Goal: Task Accomplishment & Management: Manage account settings

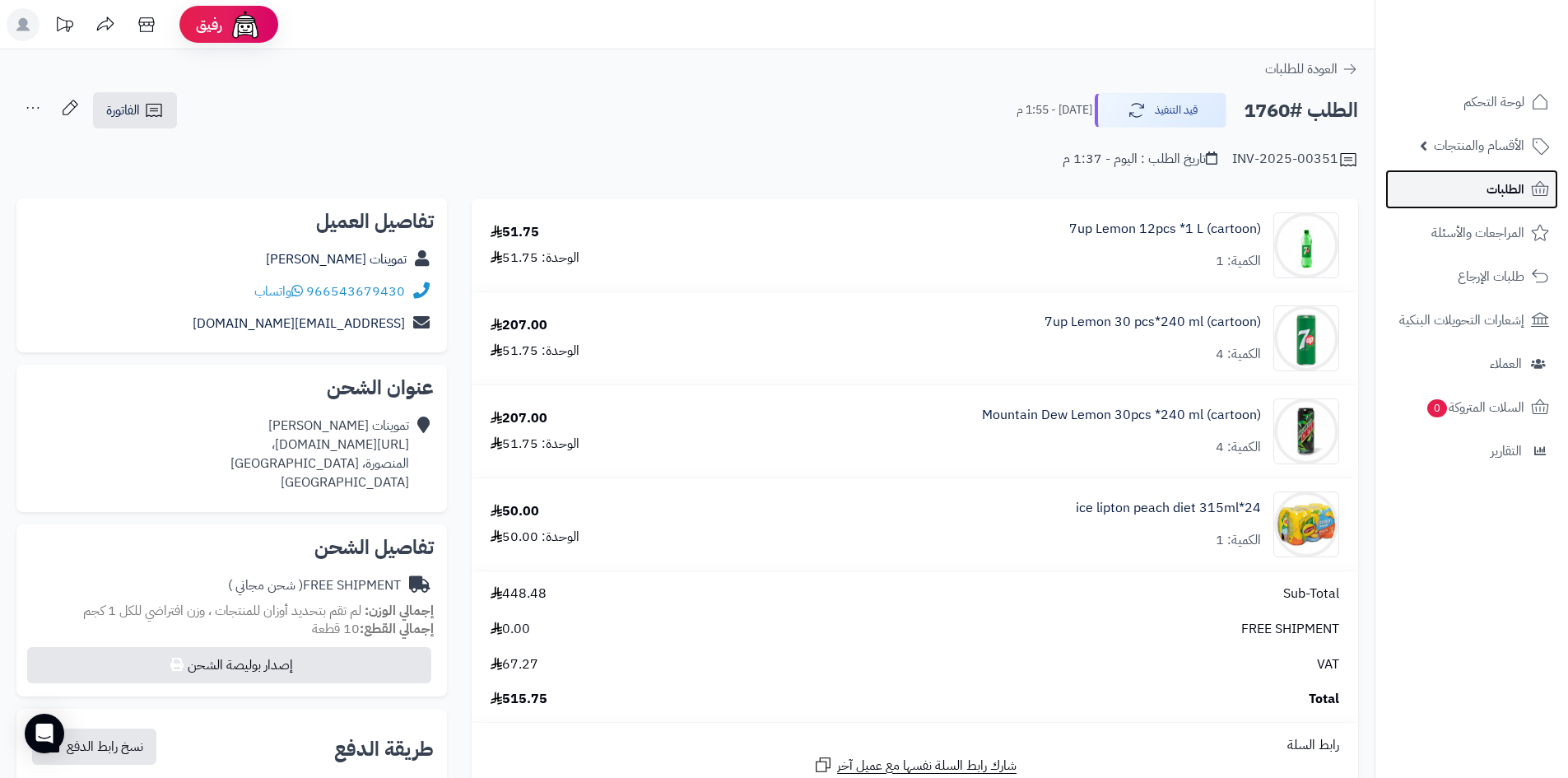
click at [1485, 190] on link "الطلبات" at bounding box center [1471, 189] width 173 height 40
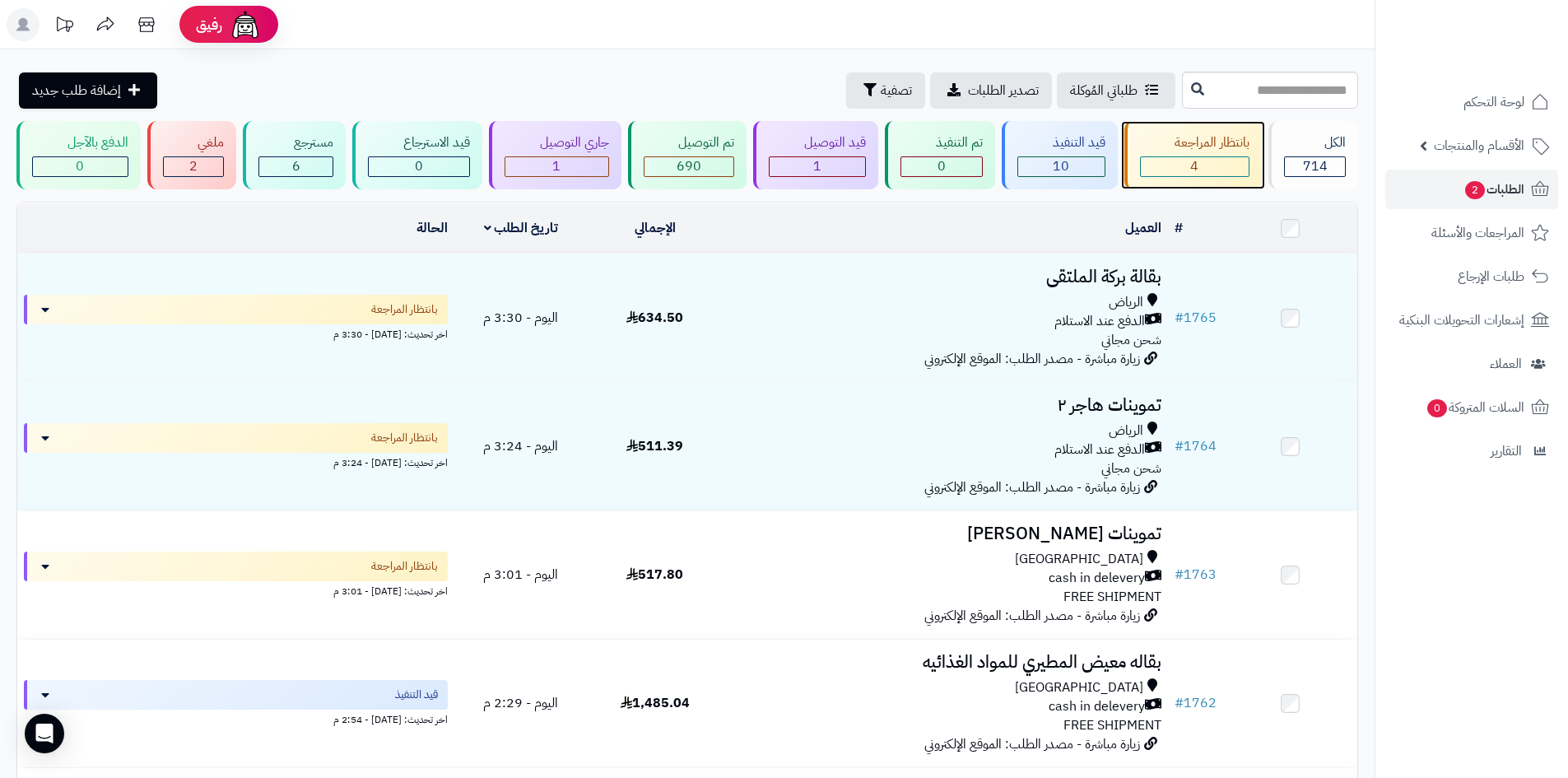
click at [1157, 146] on div "بانتظار المراجعة" at bounding box center [1195, 142] width 110 height 19
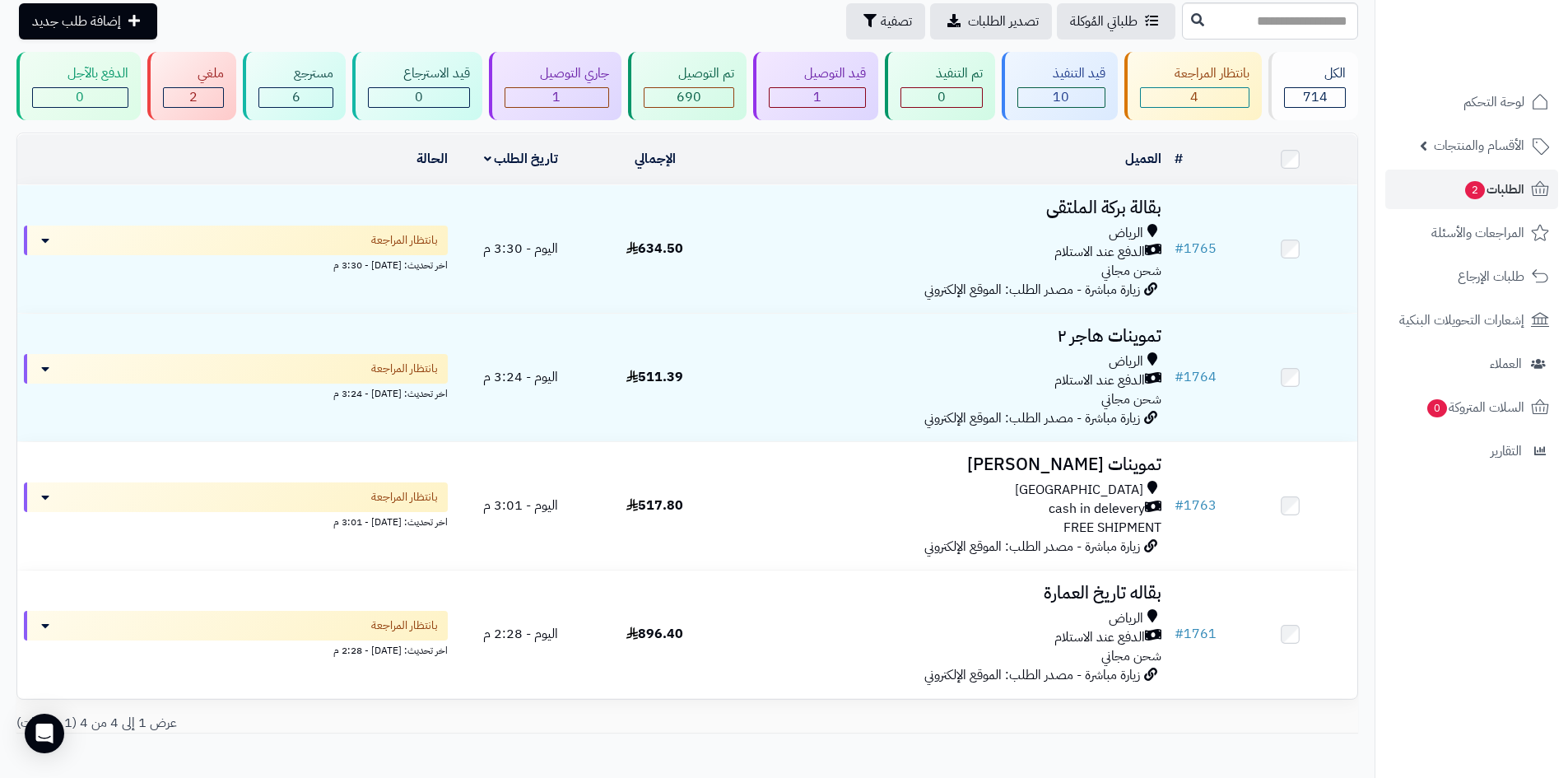
scroll to position [150, 0]
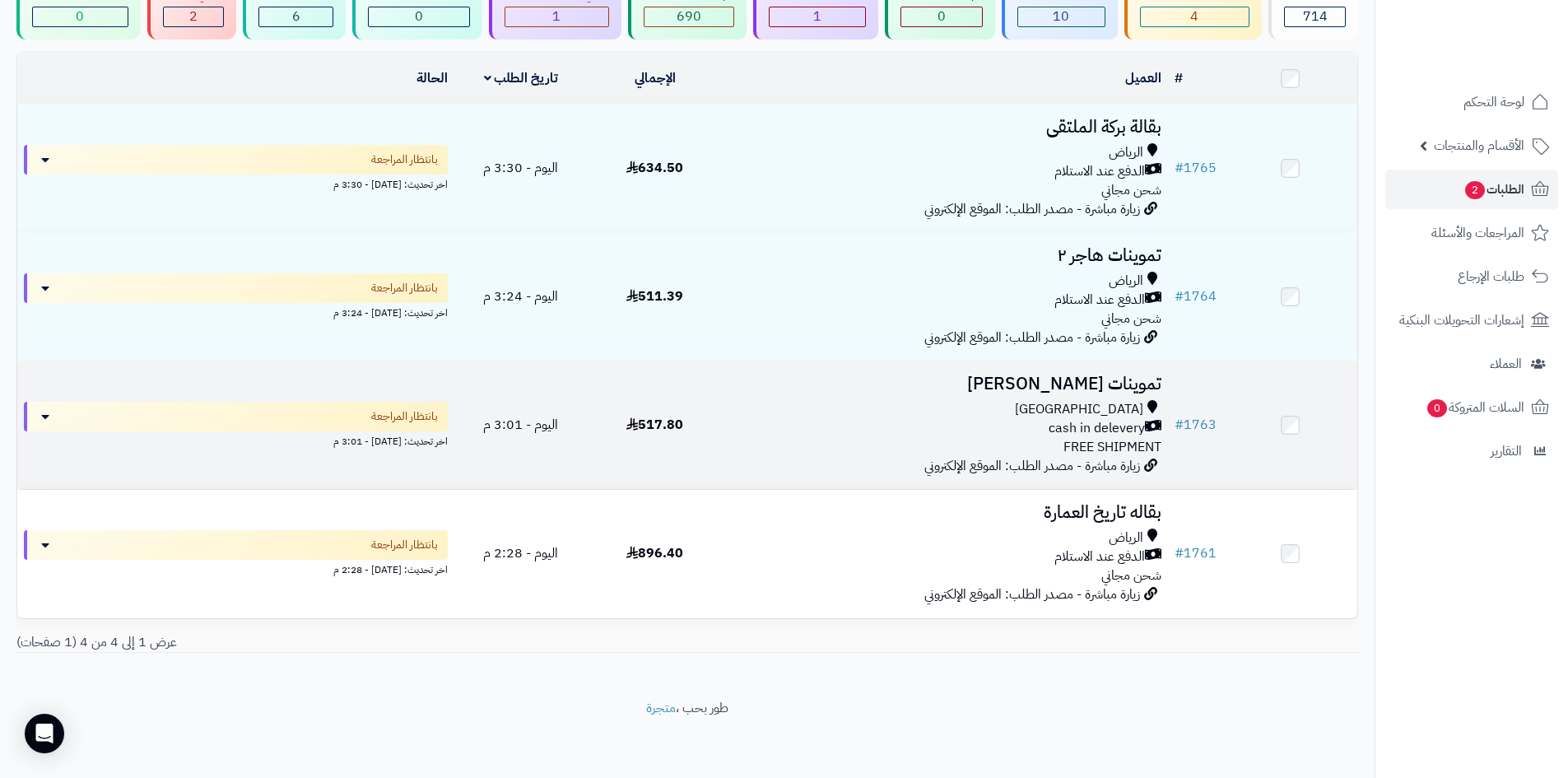
click at [873, 413] on div "[GEOGRAPHIC_DATA]" at bounding box center [945, 409] width 433 height 19
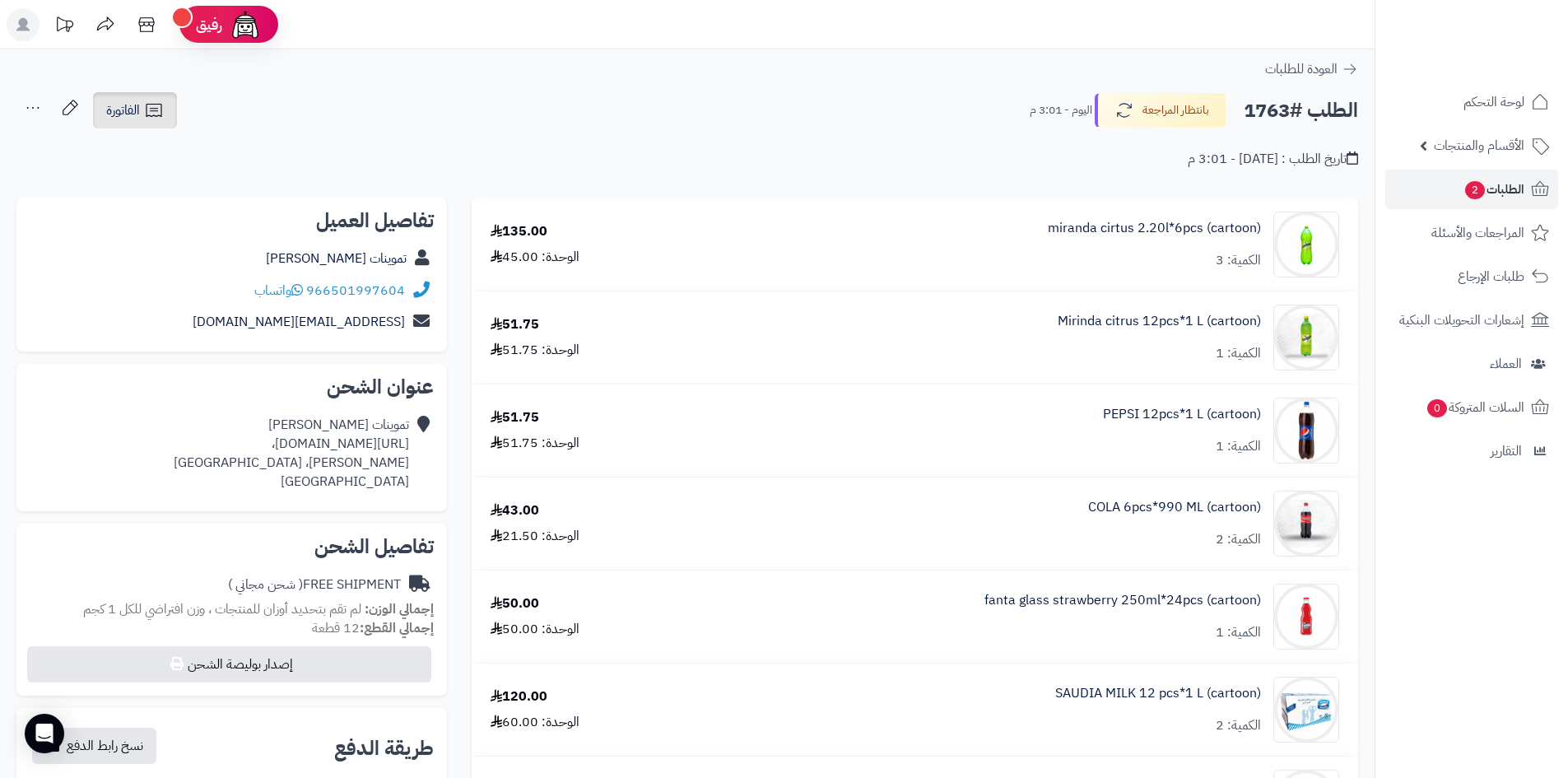
click at [147, 112] on icon at bounding box center [154, 110] width 16 height 13
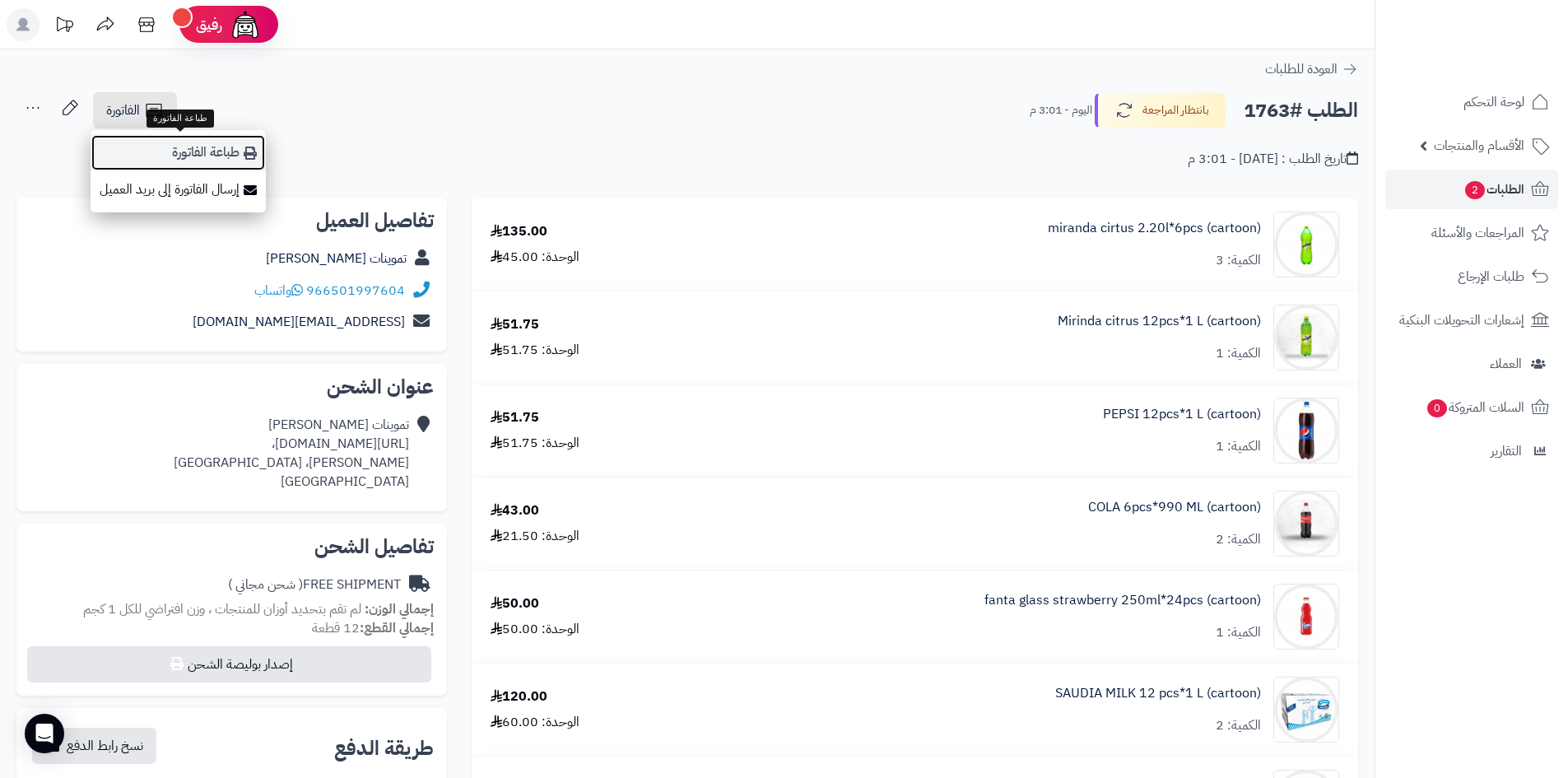
click at [178, 153] on link "طباعة الفاتورة" at bounding box center [178, 153] width 176 height 37
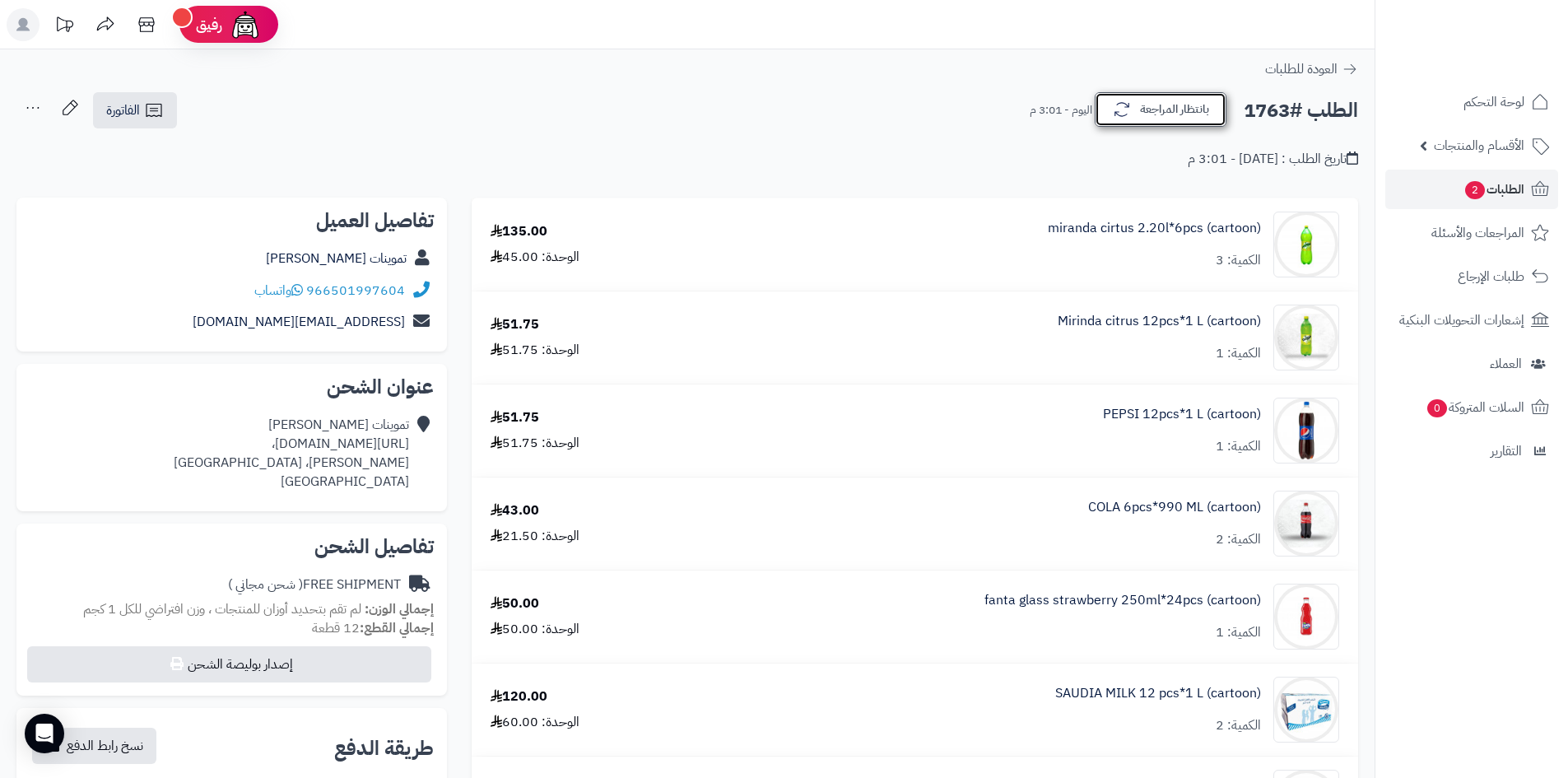
click at [1153, 110] on button "بانتظار المراجعة" at bounding box center [1161, 109] width 131 height 35
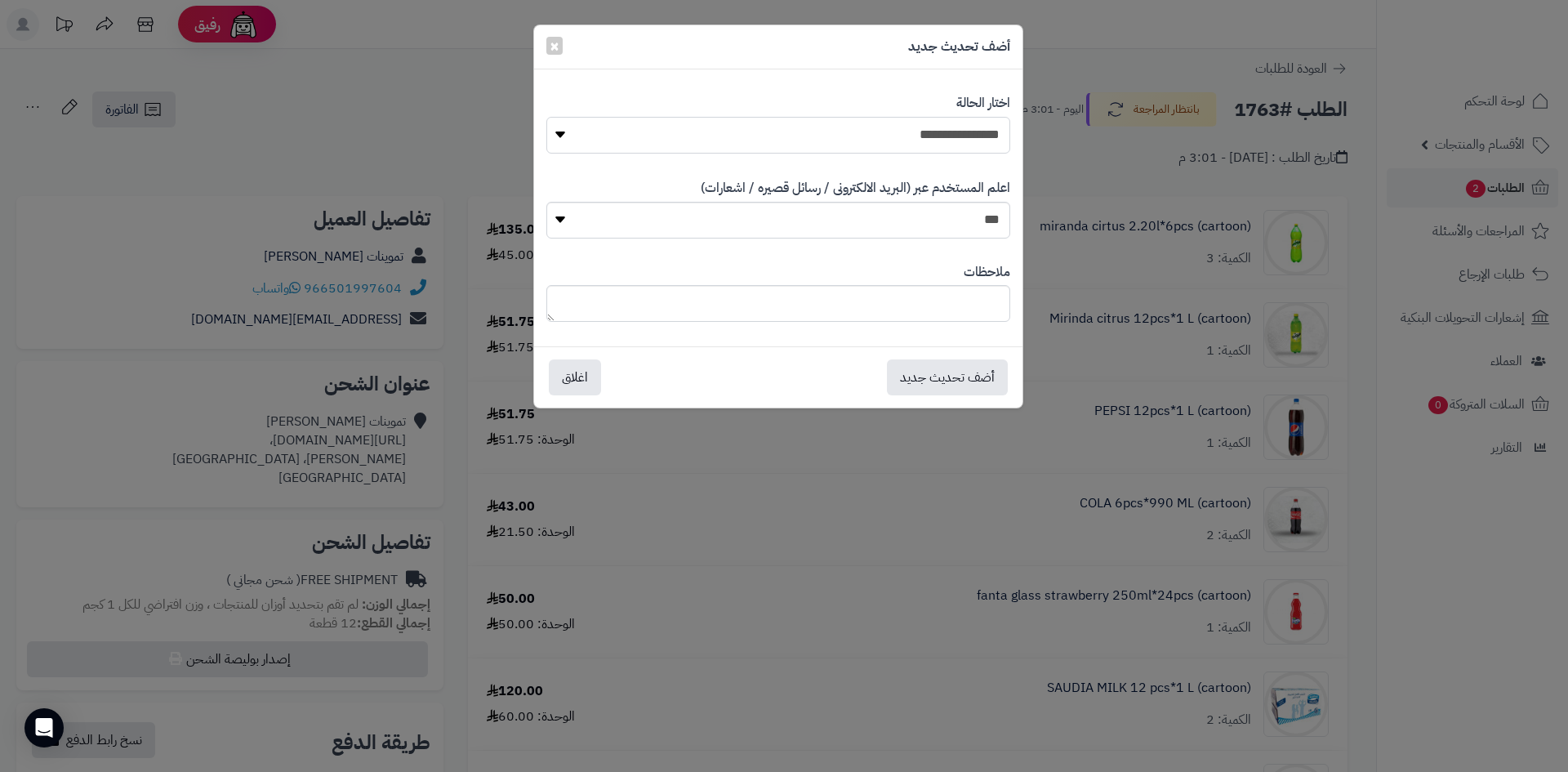
click at [924, 132] on select "**********" at bounding box center [778, 136] width 464 height 37
select select "*"
click at [547, 117] on select "**********" at bounding box center [778, 136] width 464 height 37
click at [972, 381] on button "أضف تحديث جديد" at bounding box center [947, 376] width 121 height 36
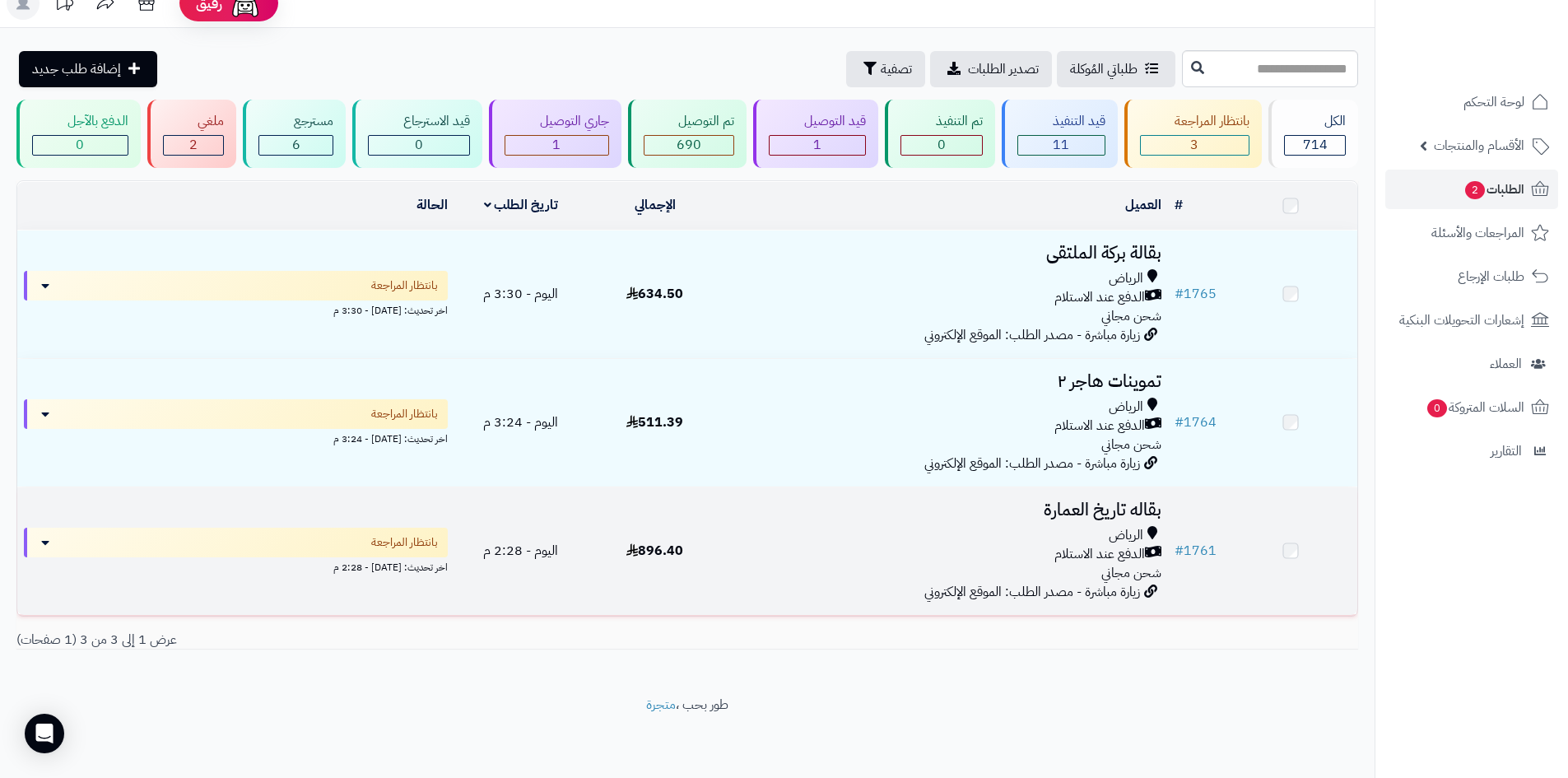
scroll to position [21, 0]
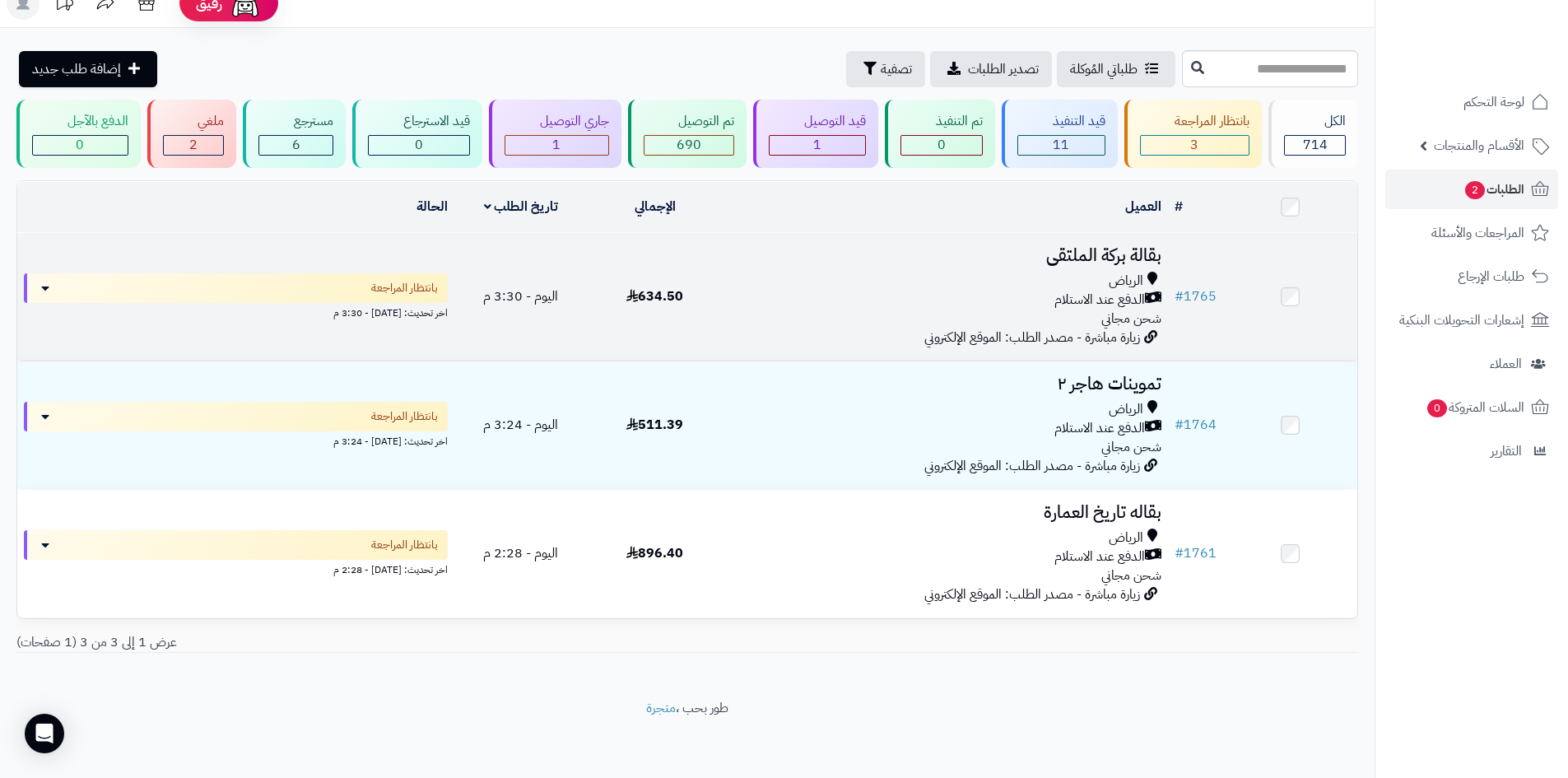
click at [873, 258] on h3 "بقالة بركة الملتقى" at bounding box center [945, 255] width 433 height 19
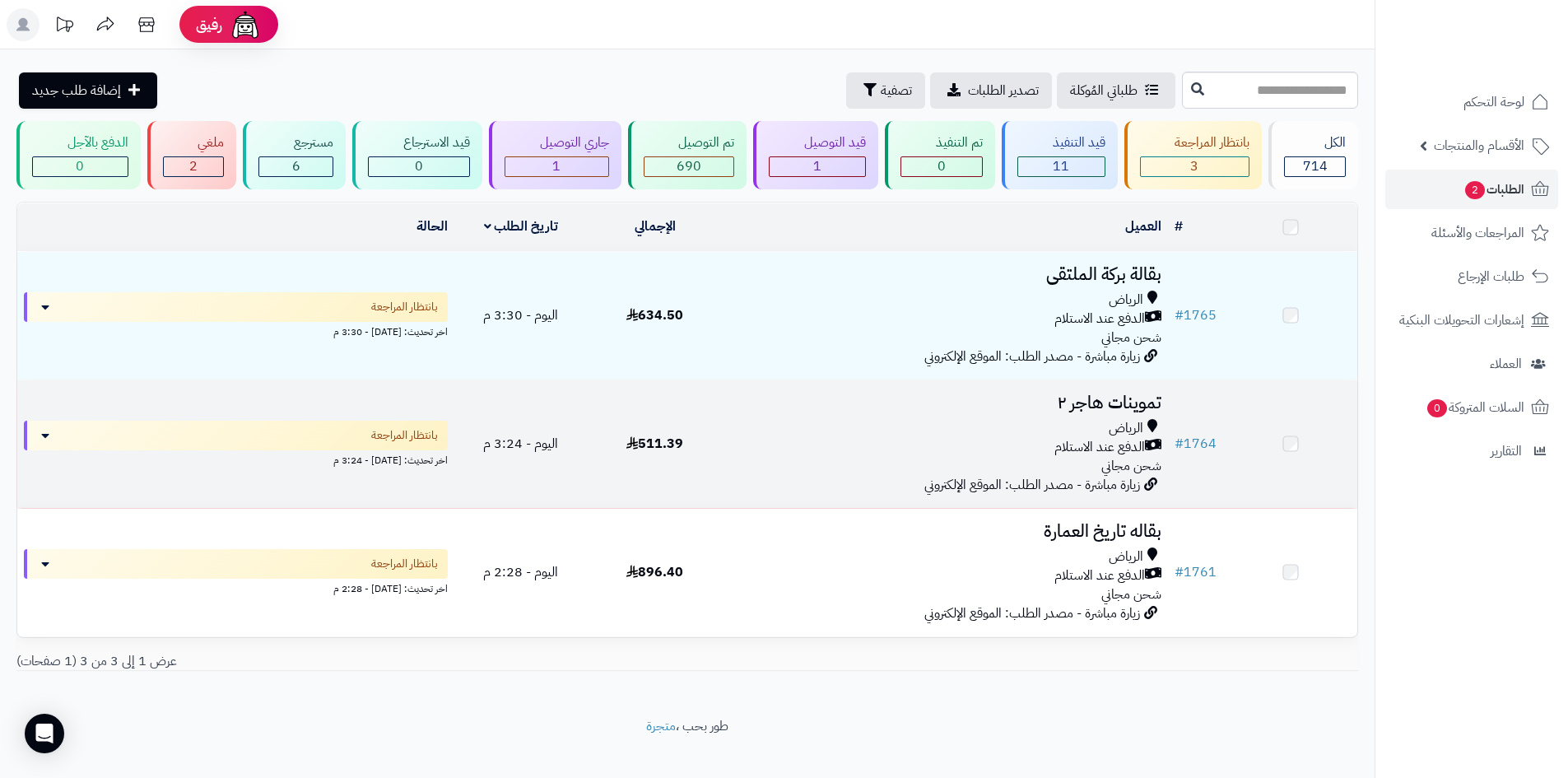
scroll to position [21, 0]
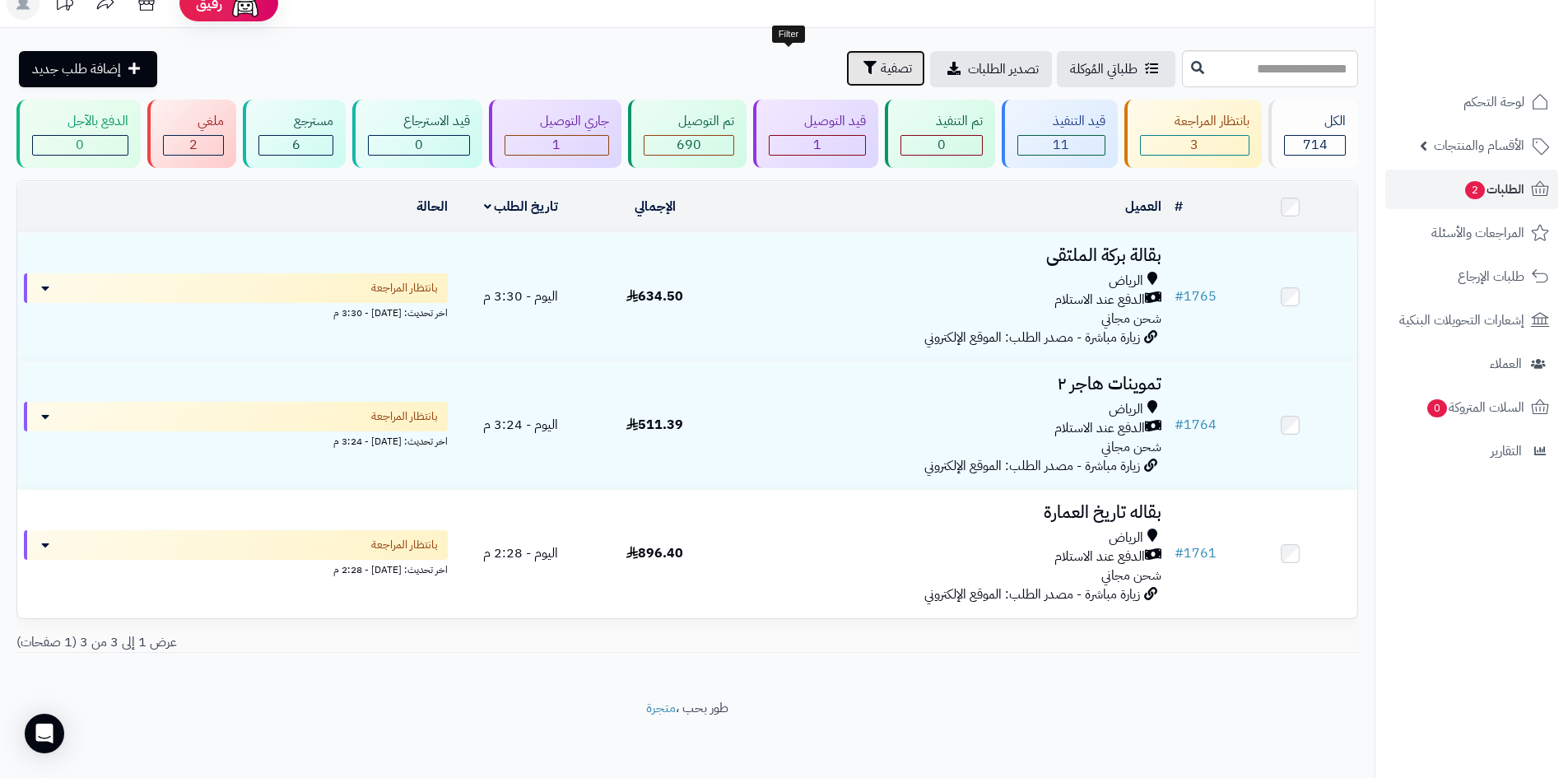
click at [847, 66] on button "تصفية" at bounding box center [886, 68] width 79 height 36
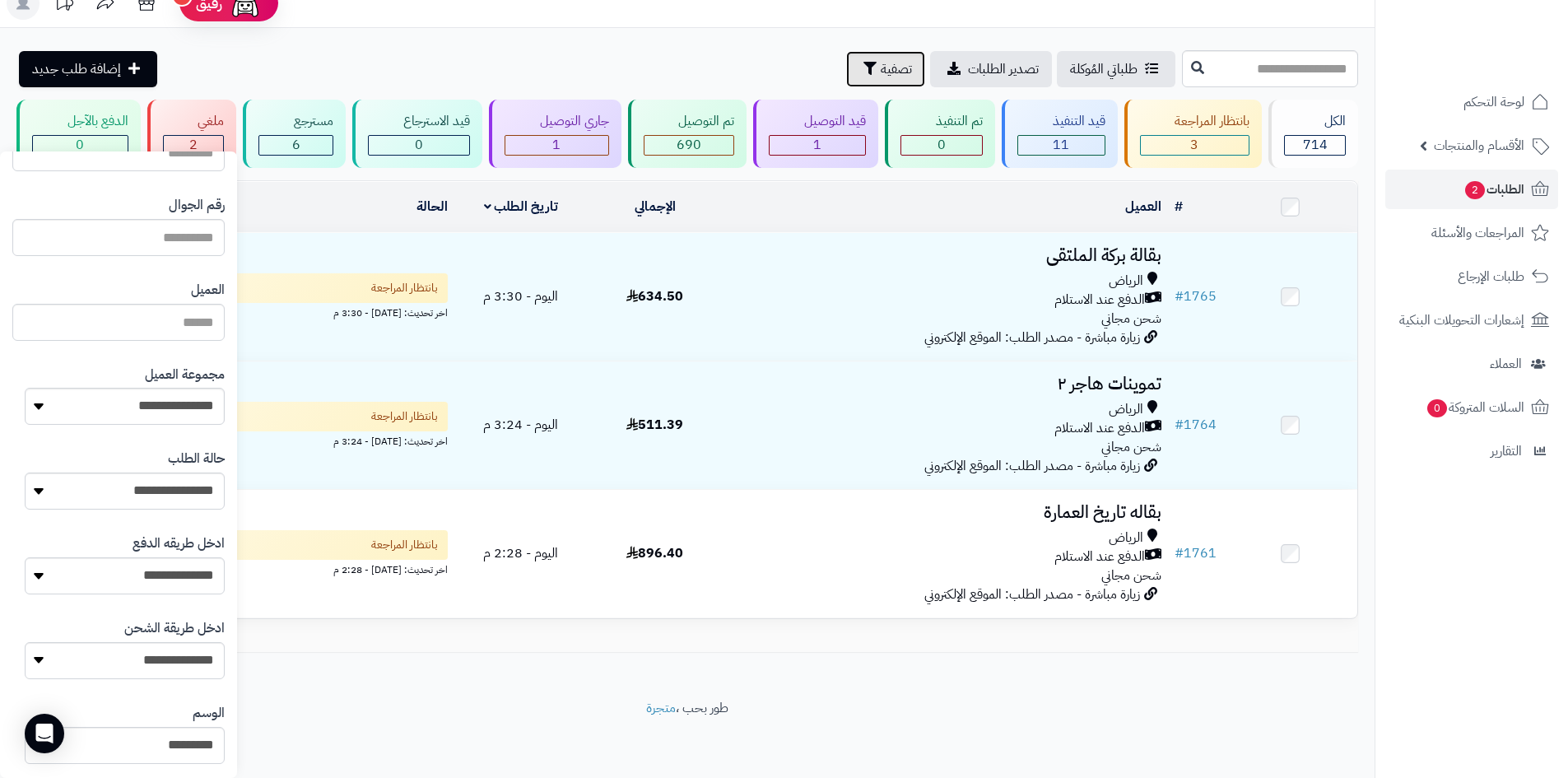
scroll to position [108, 0]
click at [82, 420] on select "**********" at bounding box center [124, 405] width 200 height 37
select select "*"
click at [25, 386] on select "**********" at bounding box center [124, 405] width 200 height 37
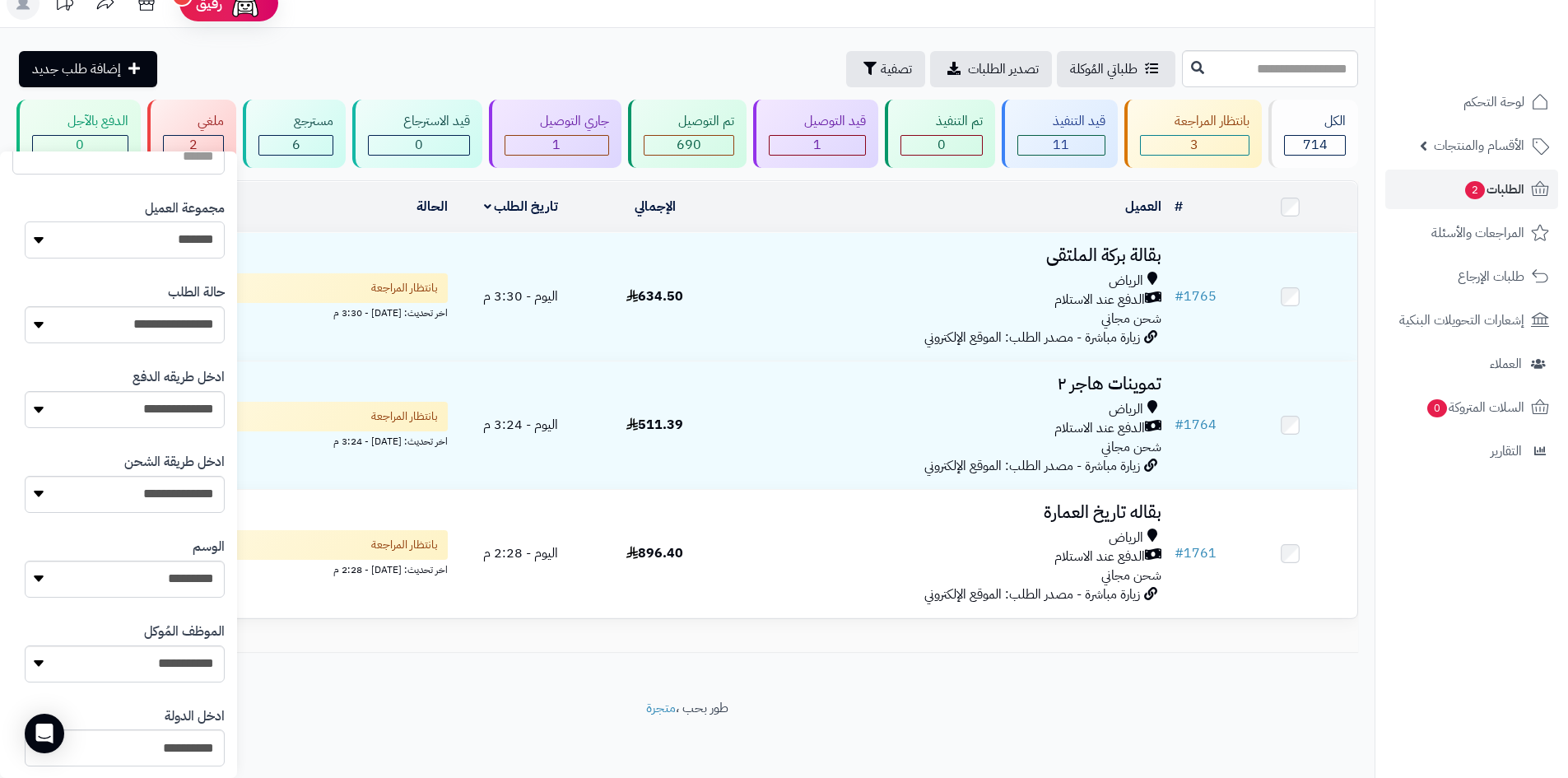
scroll to position [700, 0]
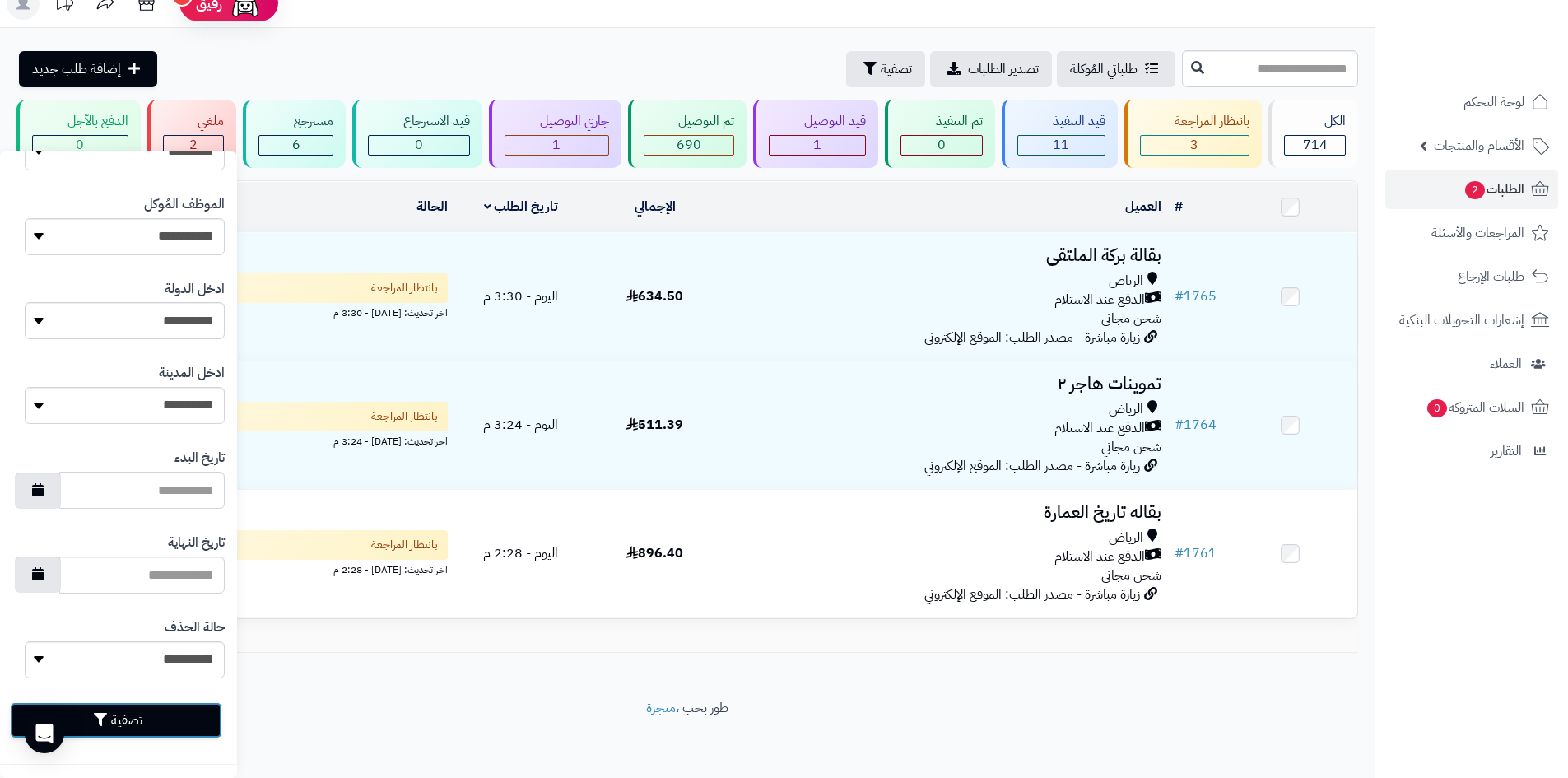
click at [108, 735] on button "تصفية" at bounding box center [115, 719] width 212 height 36
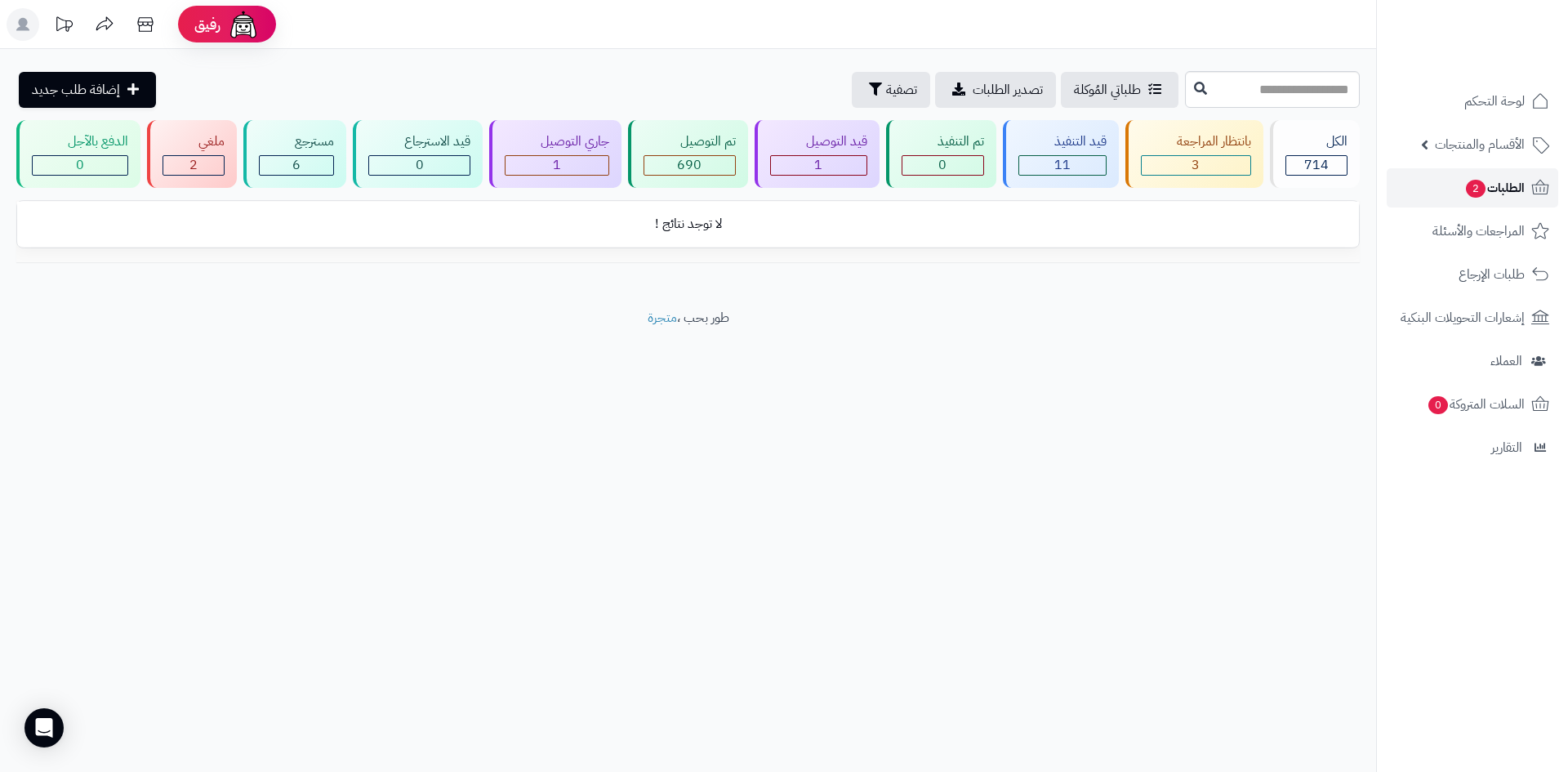
click at [1454, 181] on link "الطلبات 2" at bounding box center [1472, 187] width 172 height 40
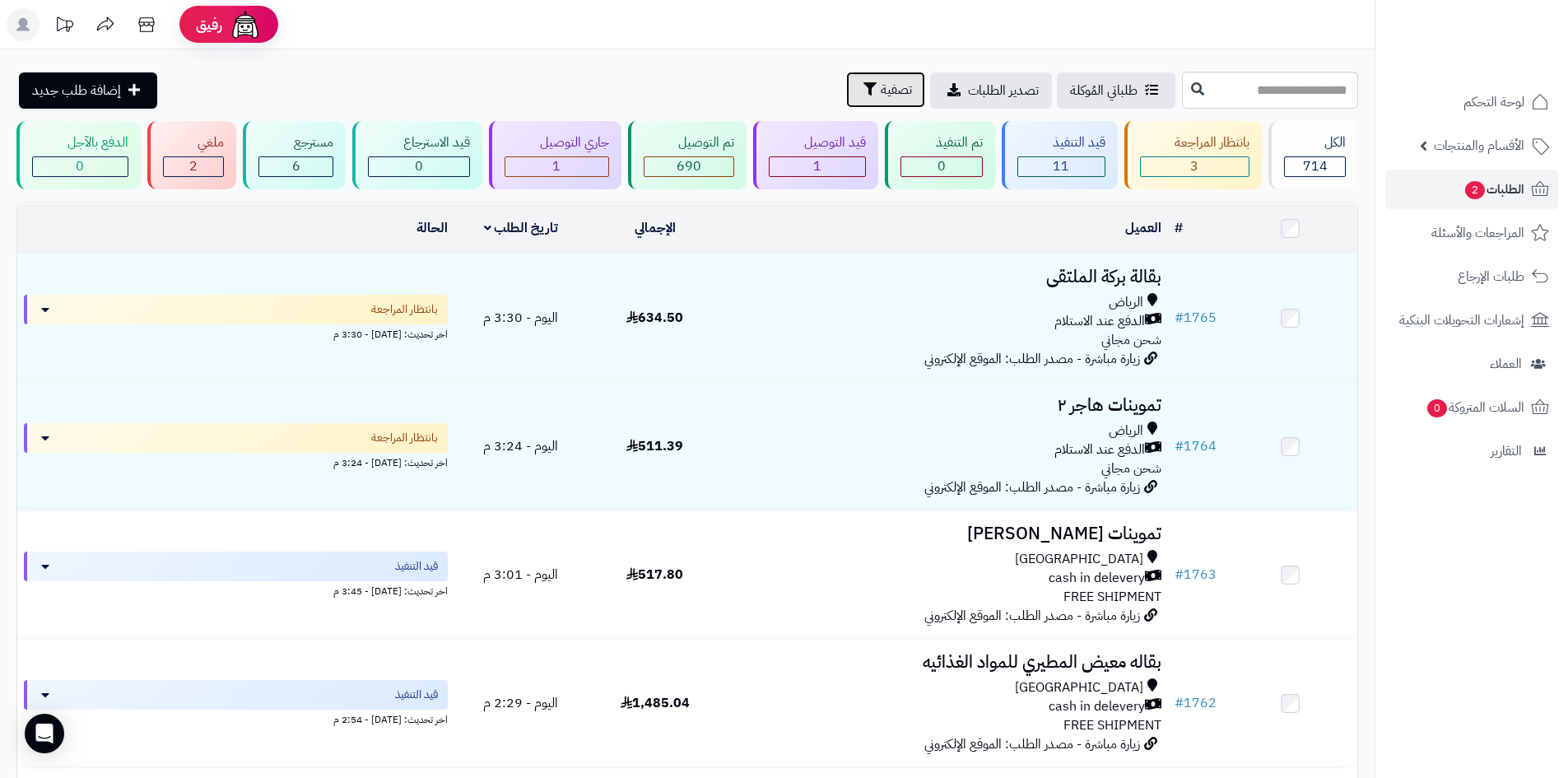
click at [847, 87] on button "تصفية" at bounding box center [886, 90] width 79 height 36
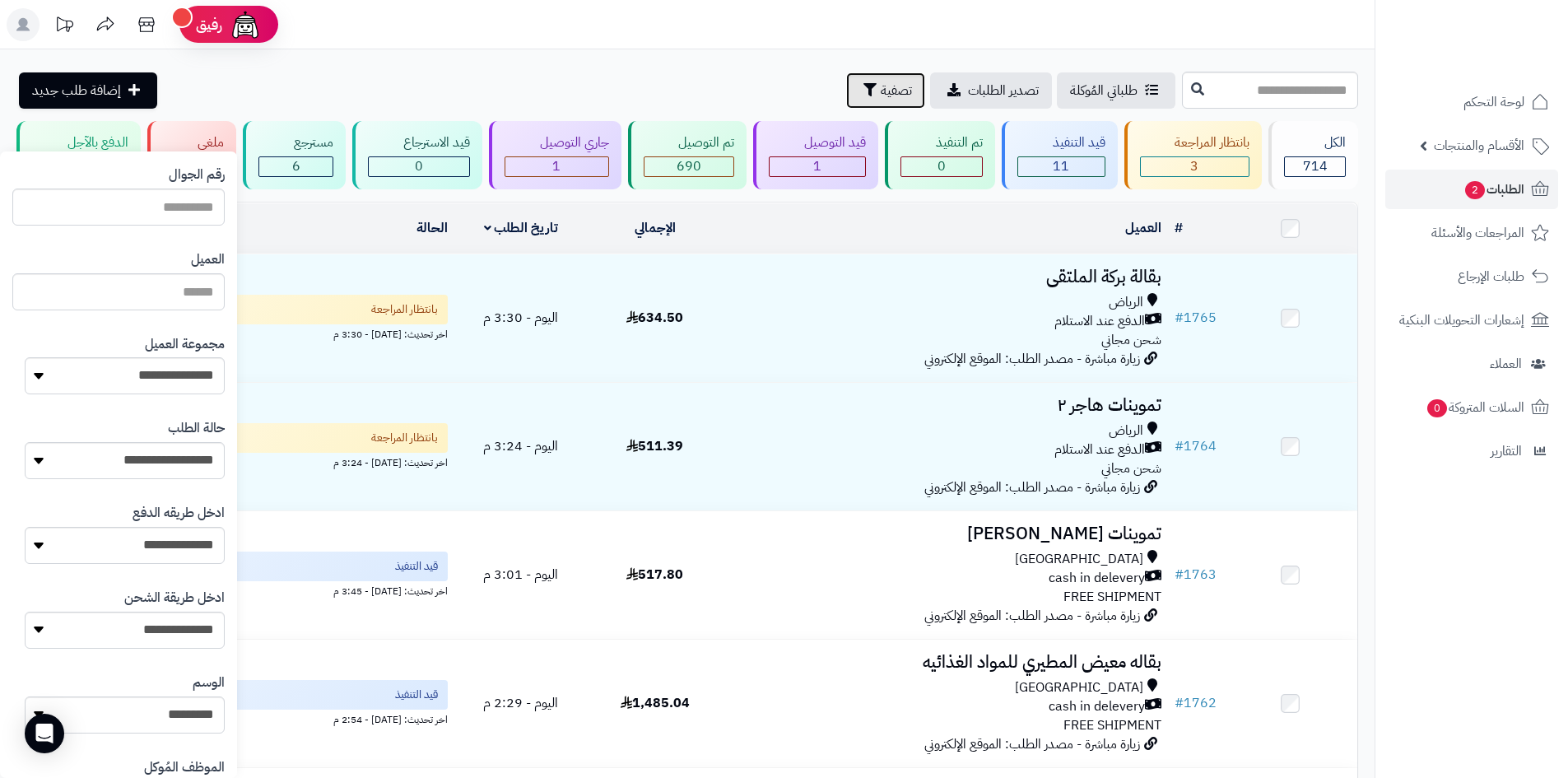
scroll to position [141, 0]
click at [176, 365] on select "**********" at bounding box center [124, 372] width 200 height 37
select select "*"
click at [25, 353] on select "**********" at bounding box center [124, 372] width 200 height 37
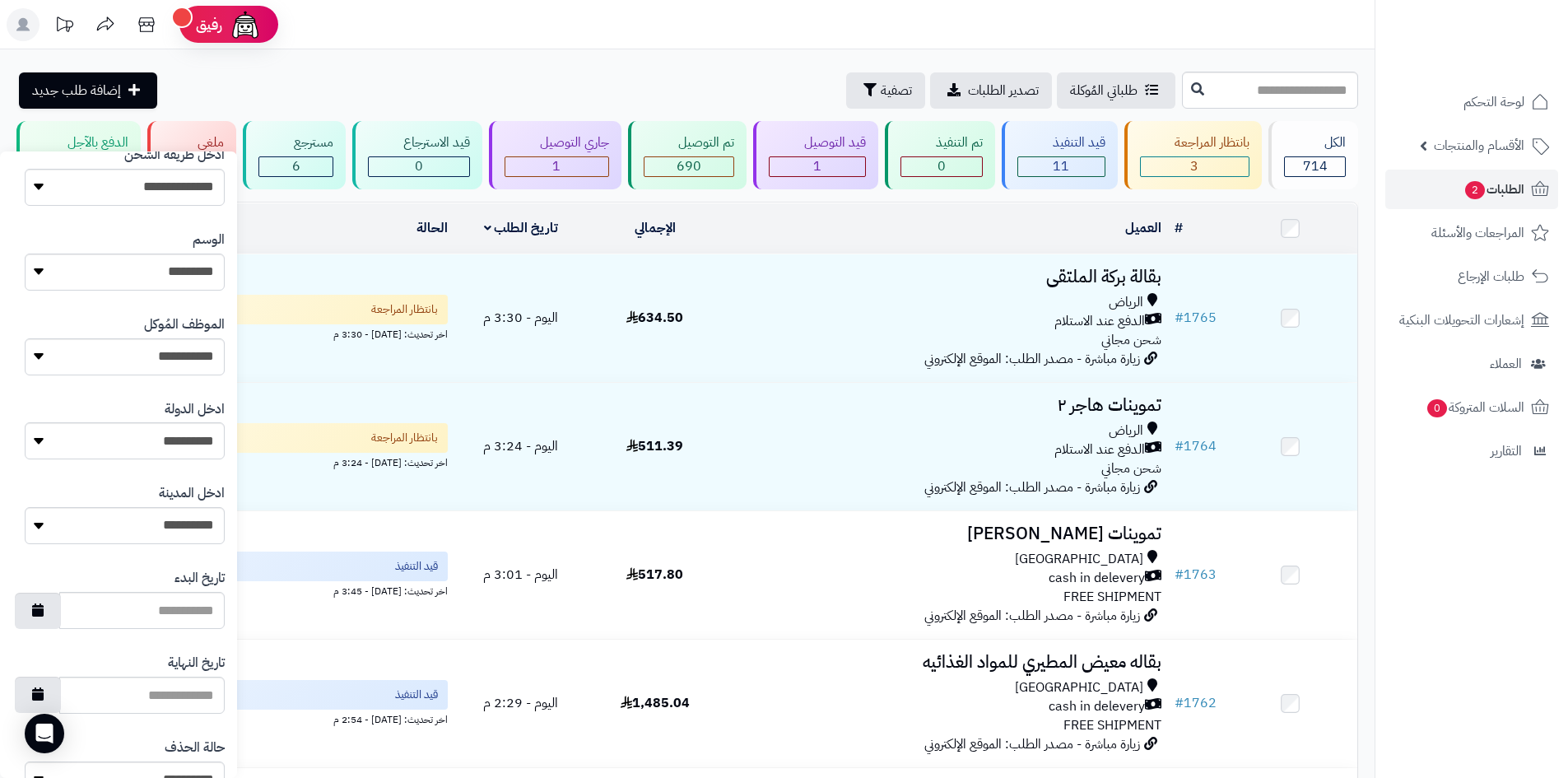
scroll to position [700, 0]
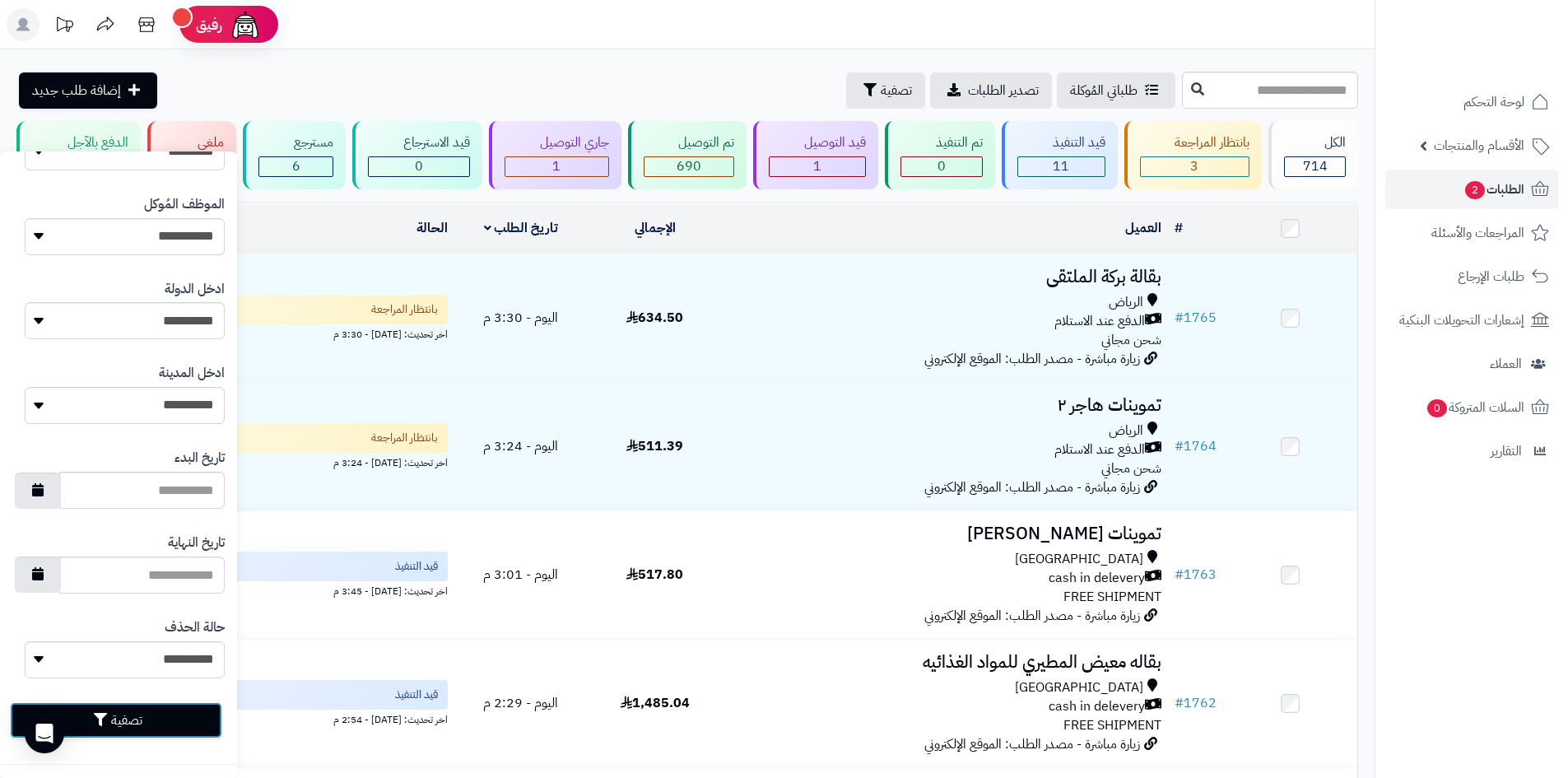
click at [107, 725] on icon "button" at bounding box center [100, 719] width 13 height 13
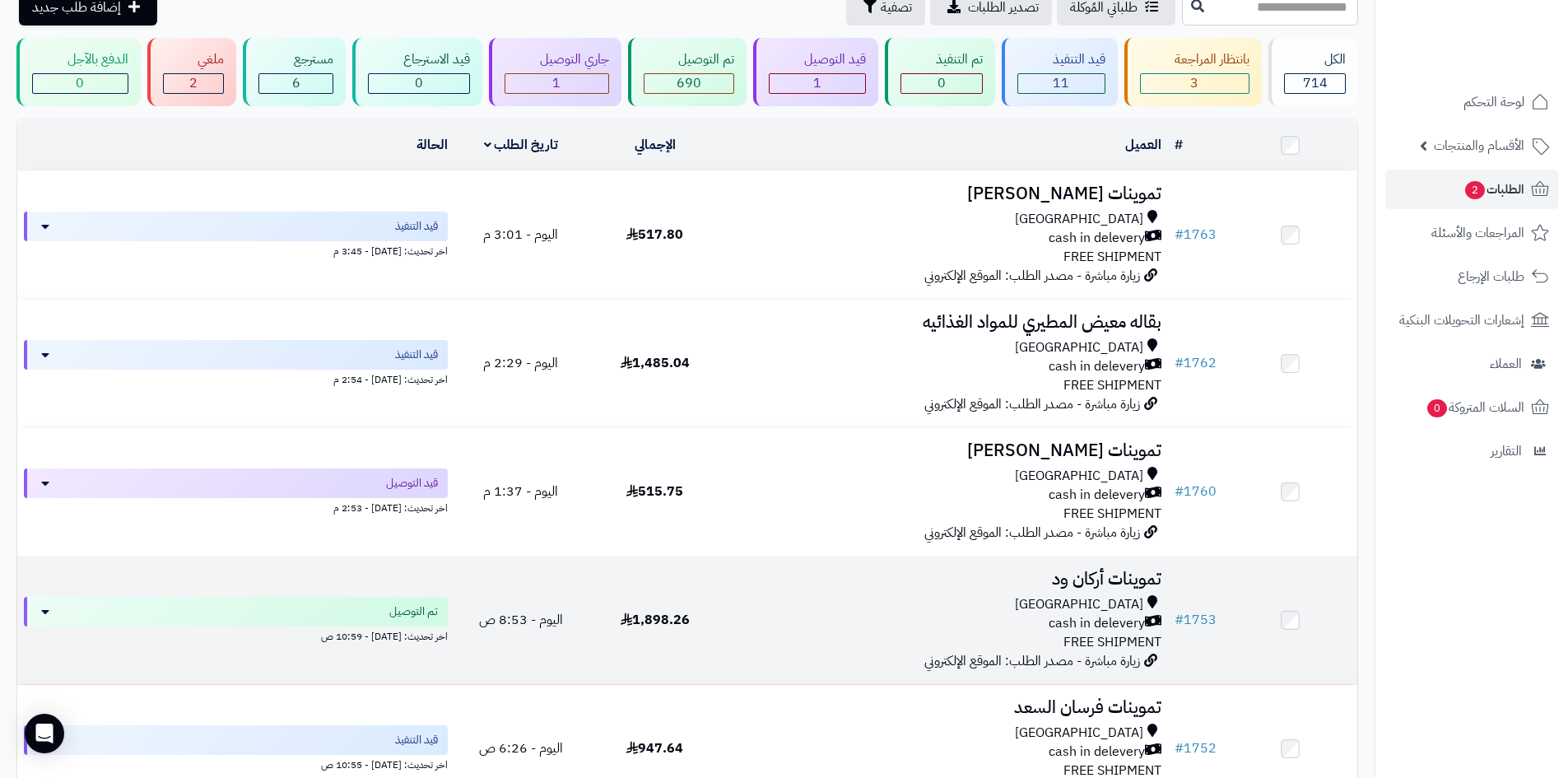
scroll to position [83, 0]
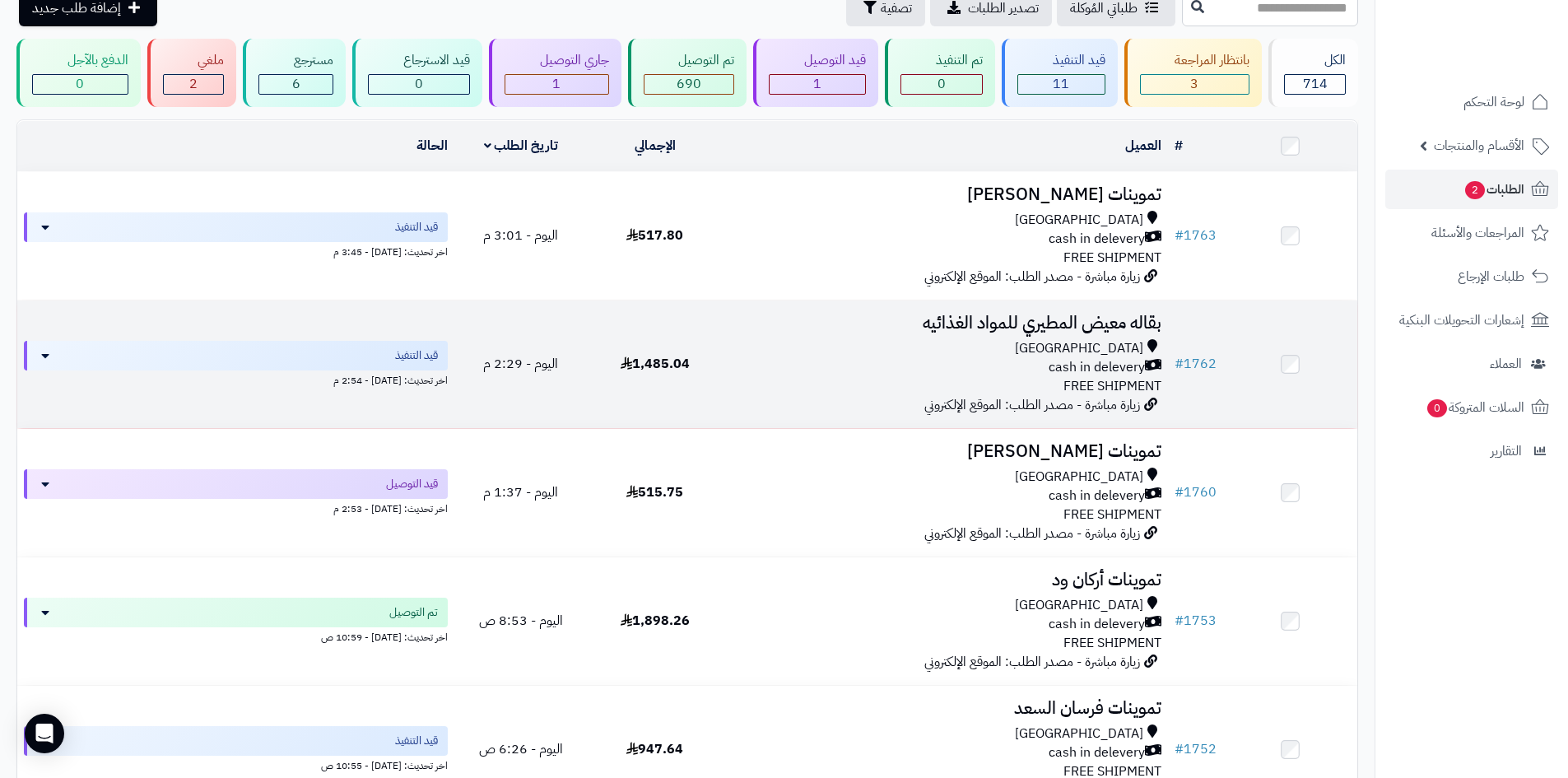
click at [875, 358] on div "cash in delevery" at bounding box center [945, 367] width 433 height 19
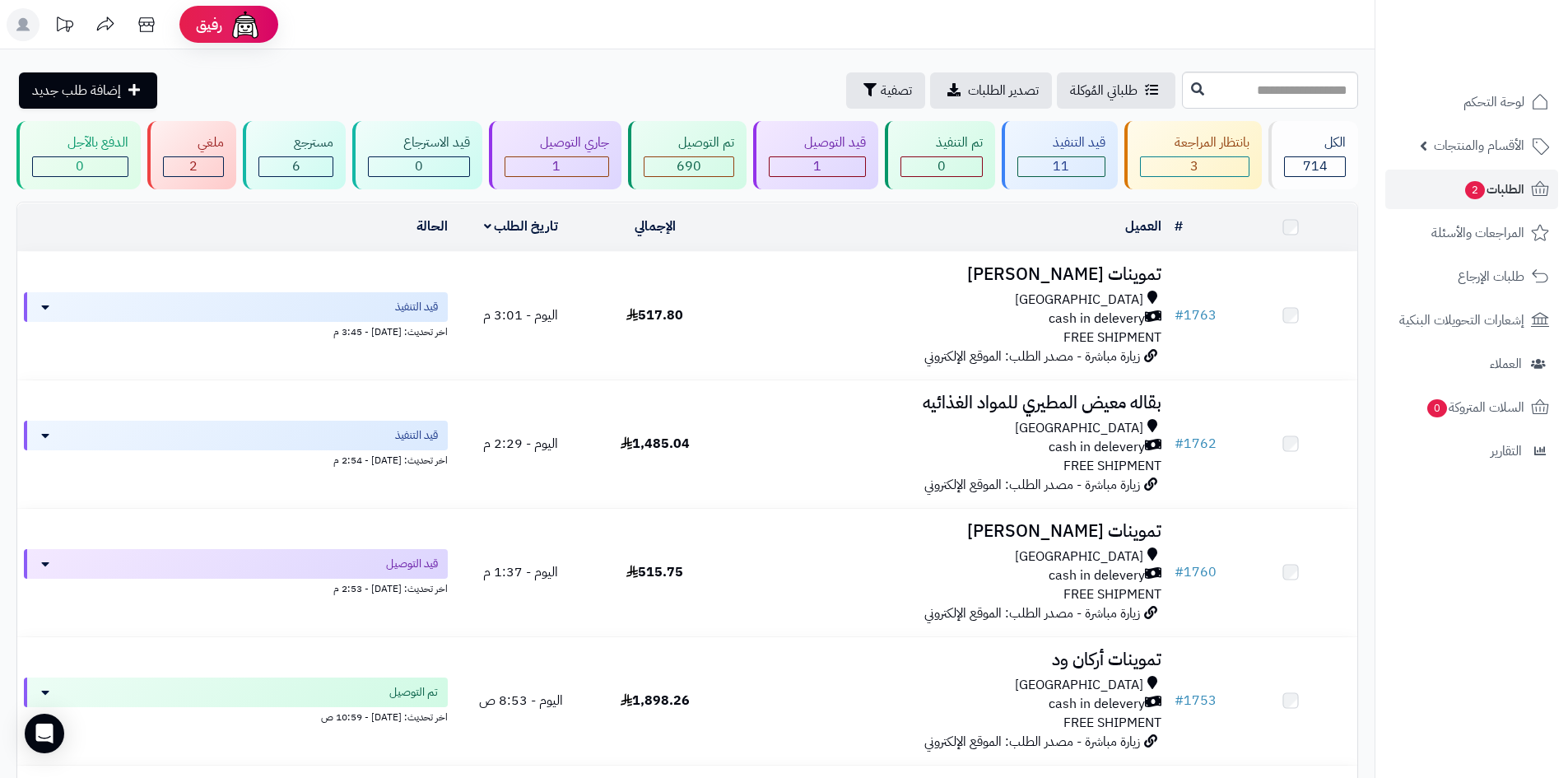
scroll to position [83, 0]
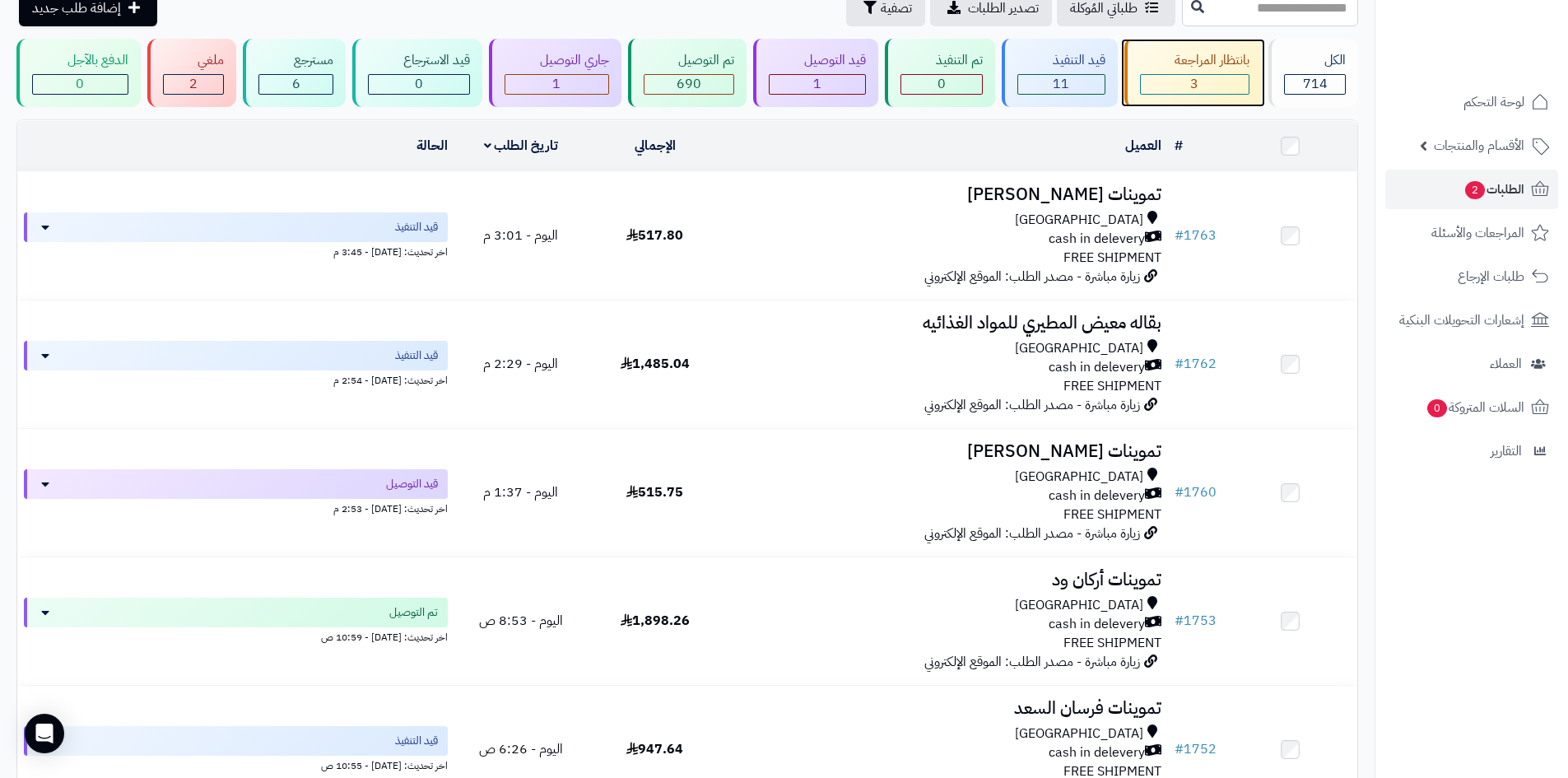
click at [1217, 61] on div "بانتظار المراجعة" at bounding box center [1195, 60] width 110 height 19
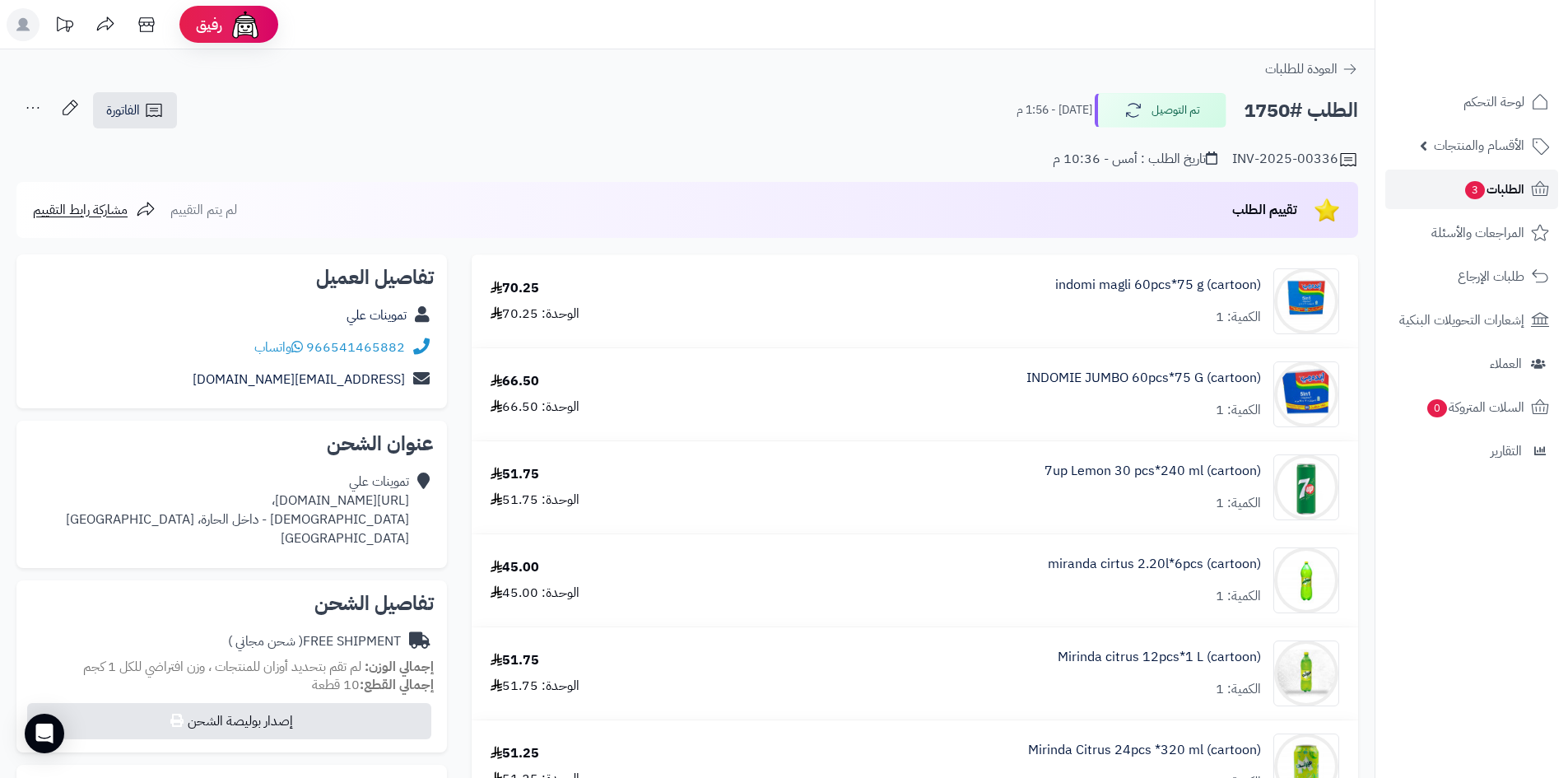
click at [1457, 201] on link "الطلبات 3" at bounding box center [1471, 189] width 173 height 40
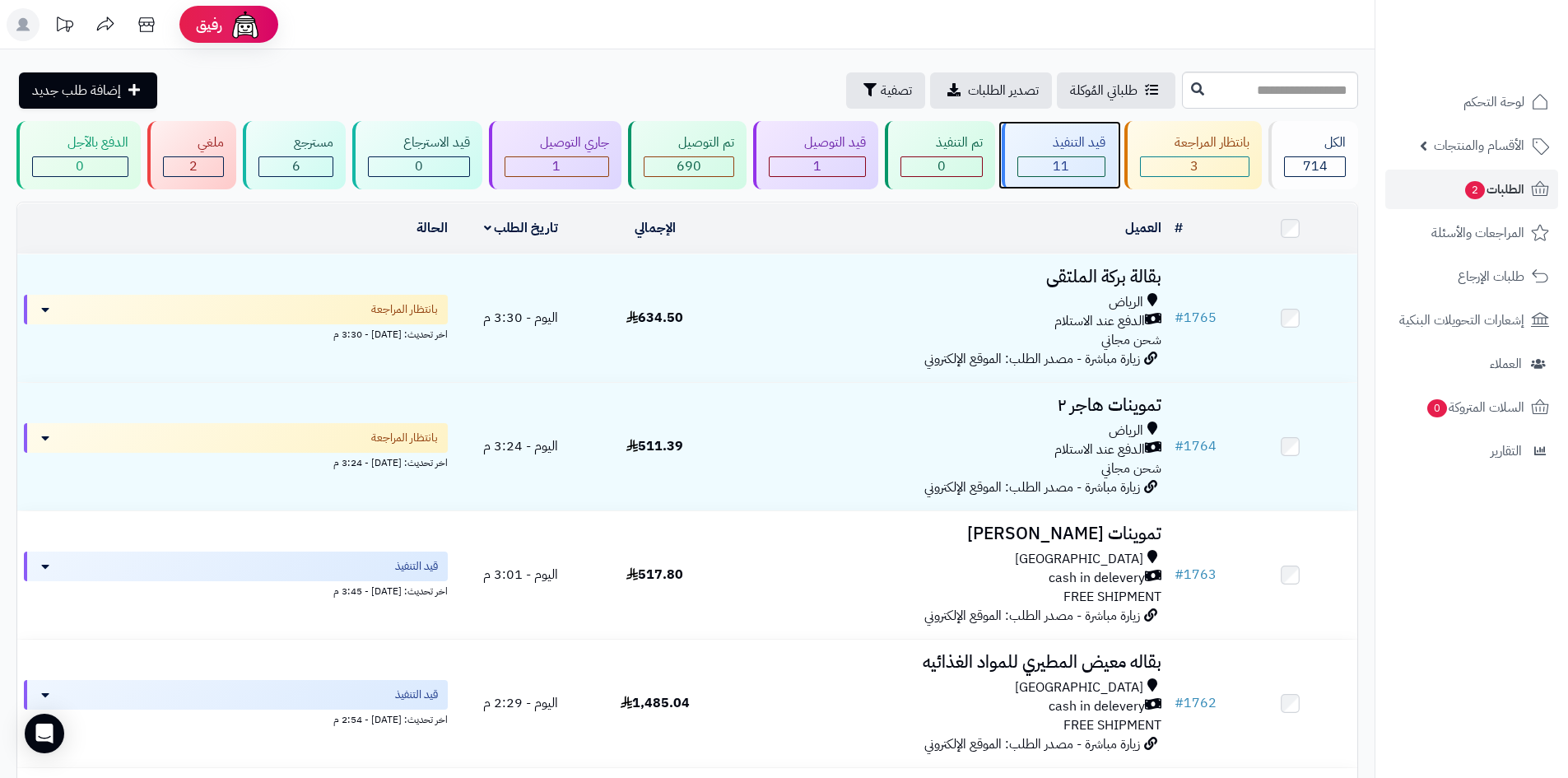
click at [1077, 151] on div "قيد التنفيذ" at bounding box center [1061, 142] width 88 height 19
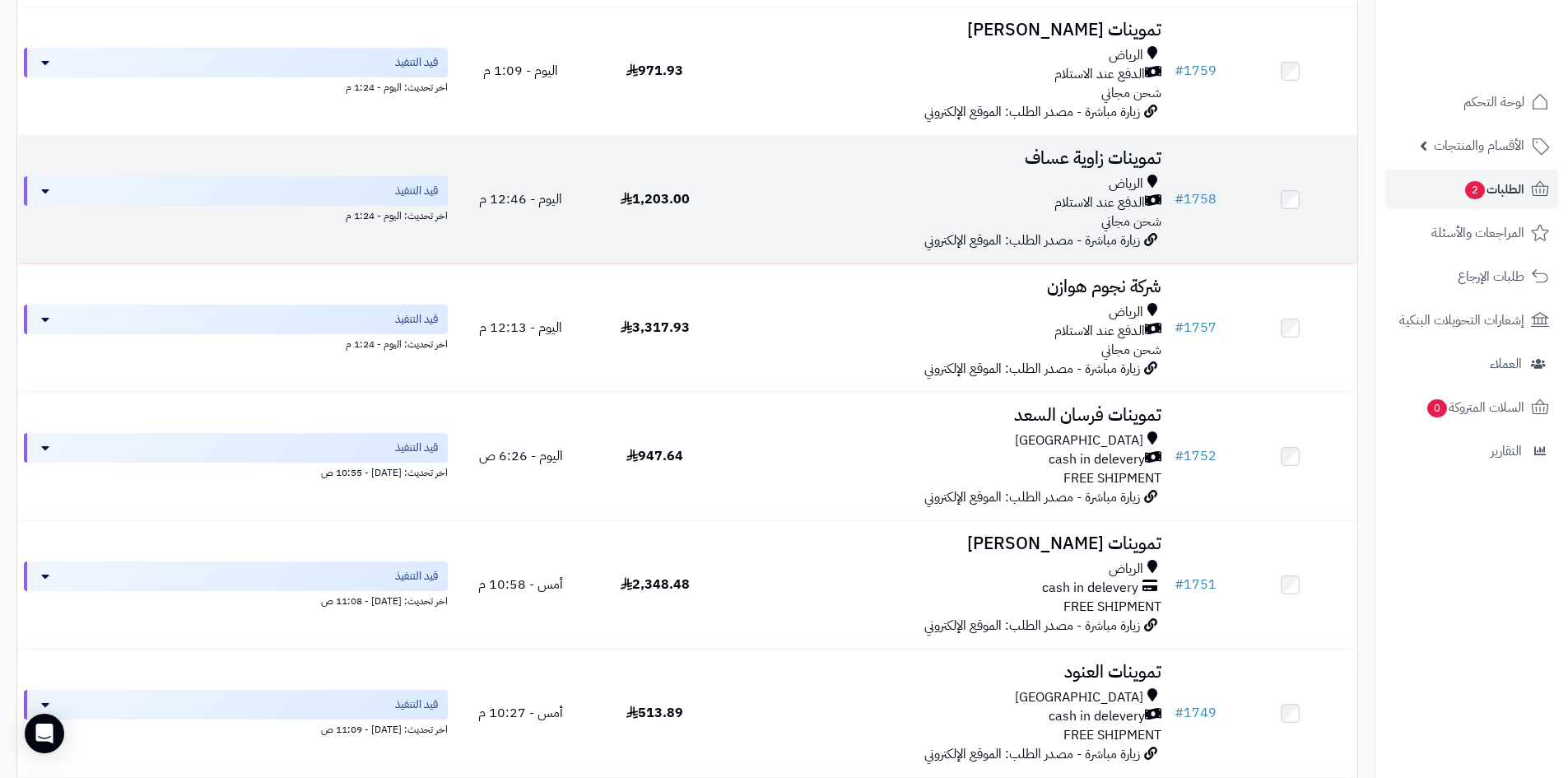
scroll to position [576, 0]
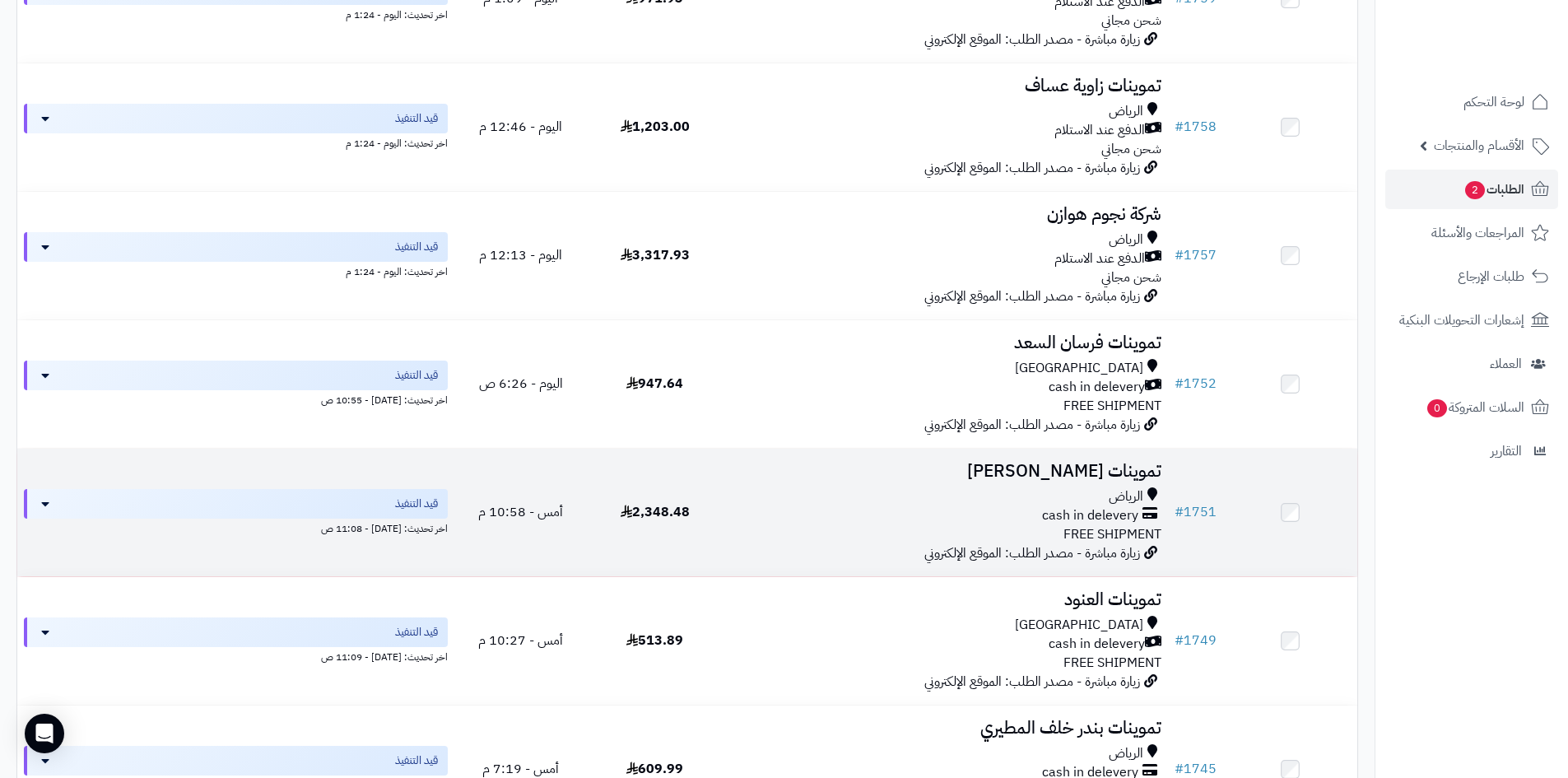
click at [1012, 501] on div "الرياض" at bounding box center [945, 496] width 433 height 19
